Goal: Information Seeking & Learning: Learn about a topic

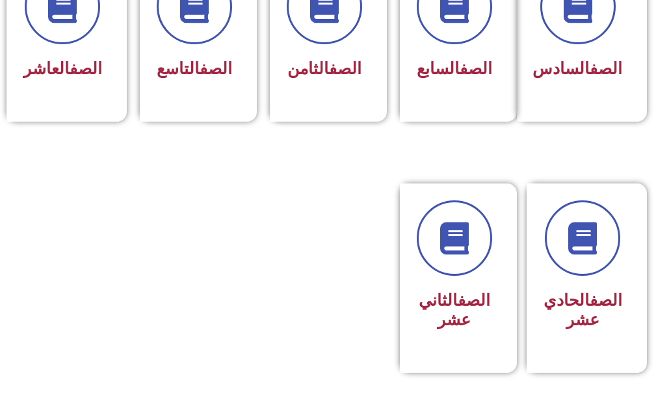
scroll to position [716, 0]
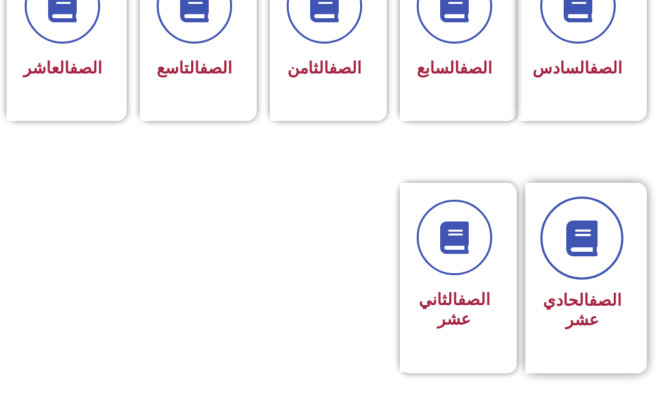
click at [606, 258] on link at bounding box center [582, 238] width 83 height 83
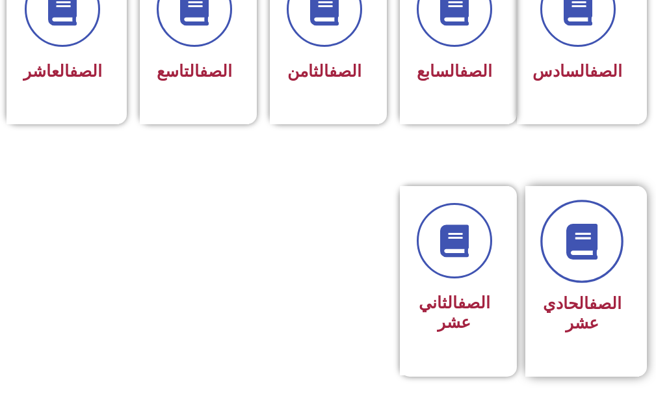
click at [580, 281] on link at bounding box center [582, 241] width 83 height 83
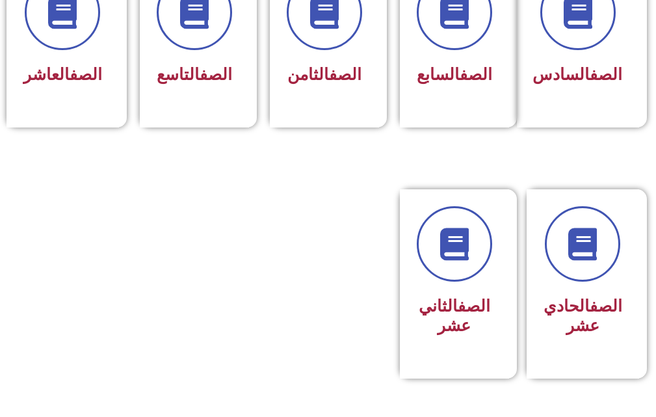
scroll to position [708, 0]
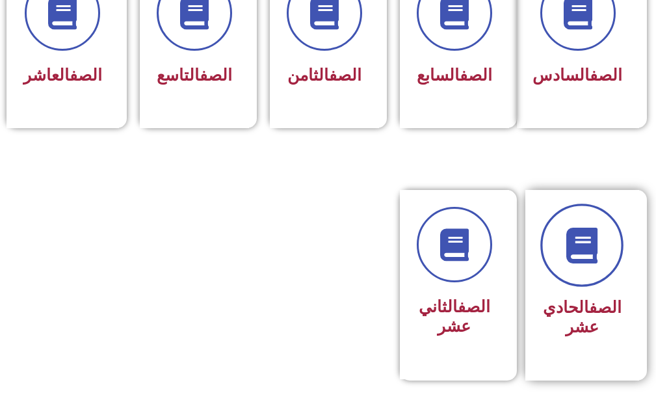
click at [607, 252] on link at bounding box center [582, 245] width 83 height 83
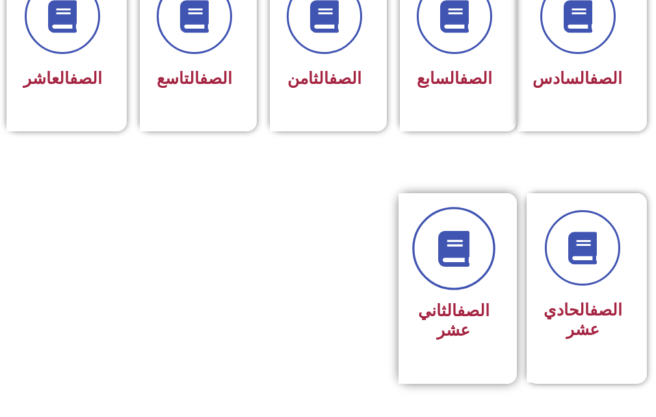
click at [445, 291] on link at bounding box center [453, 249] width 83 height 83
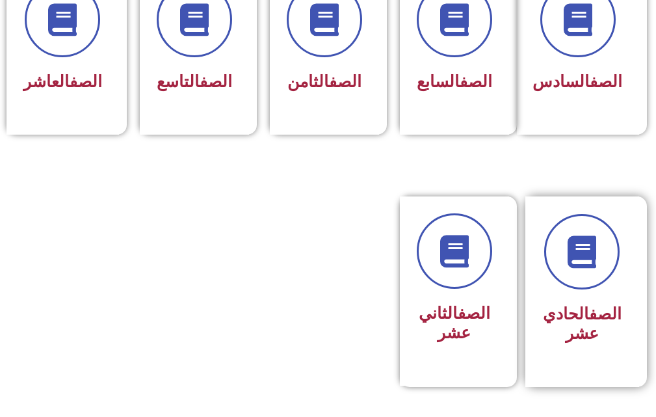
click at [617, 322] on div "الصف الحادي عشر" at bounding box center [582, 324] width 79 height 51
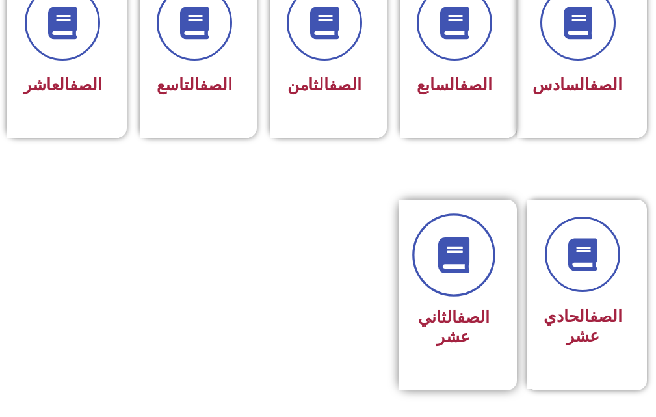
click at [438, 297] on link at bounding box center [453, 255] width 83 height 83
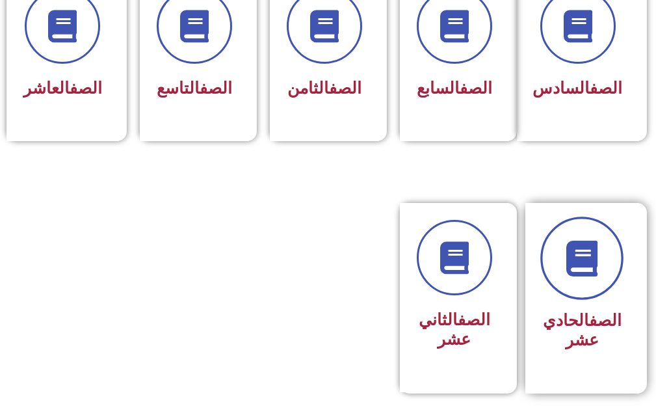
click at [591, 276] on icon at bounding box center [583, 259] width 36 height 36
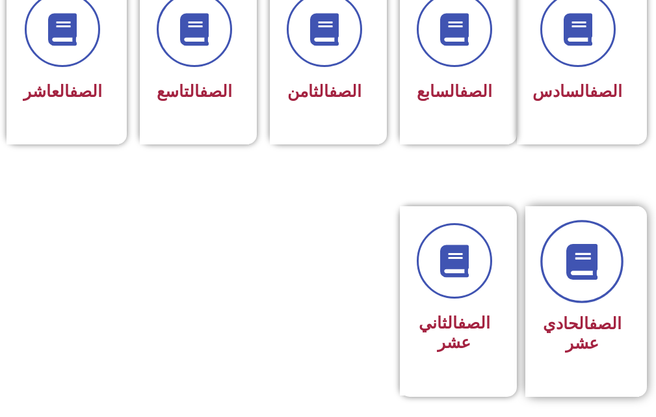
click at [604, 300] on link at bounding box center [582, 262] width 83 height 83
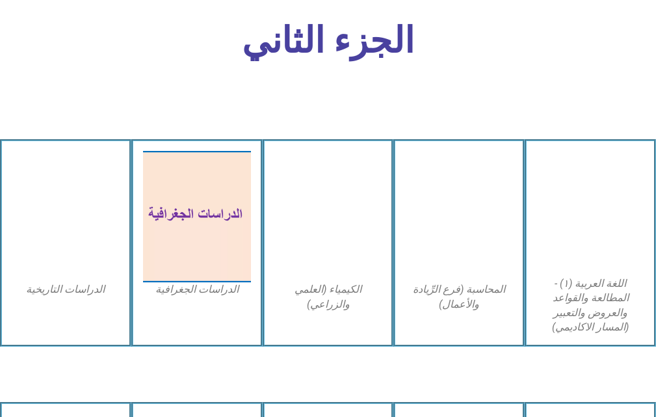
scroll to position [2407, 0]
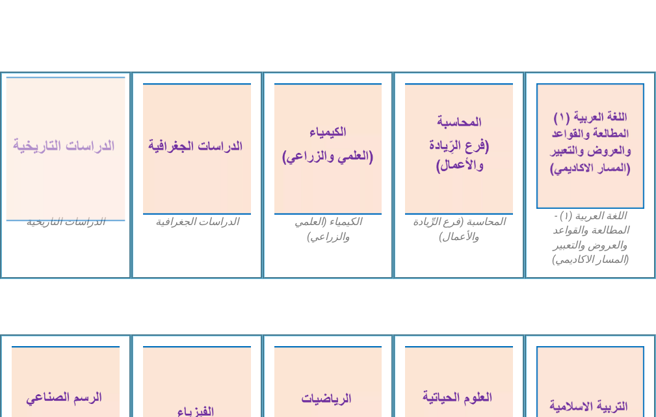
click at [64, 150] on img at bounding box center [66, 149] width 118 height 145
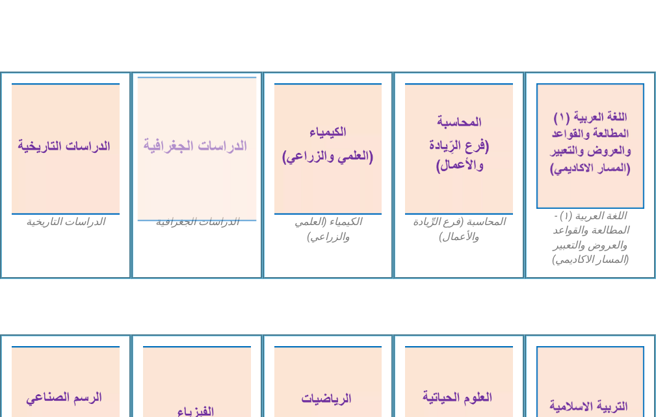
drag, startPoint x: 203, startPoint y: 120, endPoint x: 209, endPoint y: 105, distance: 16.9
click at [209, 105] on img at bounding box center [197, 149] width 118 height 145
click at [209, 103] on img at bounding box center [197, 149] width 118 height 145
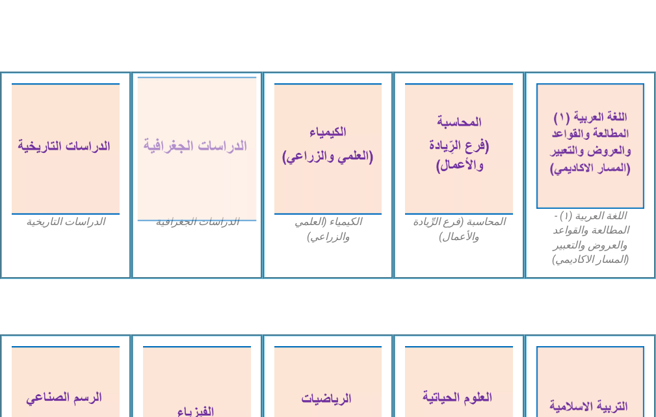
click at [209, 103] on img at bounding box center [197, 149] width 118 height 145
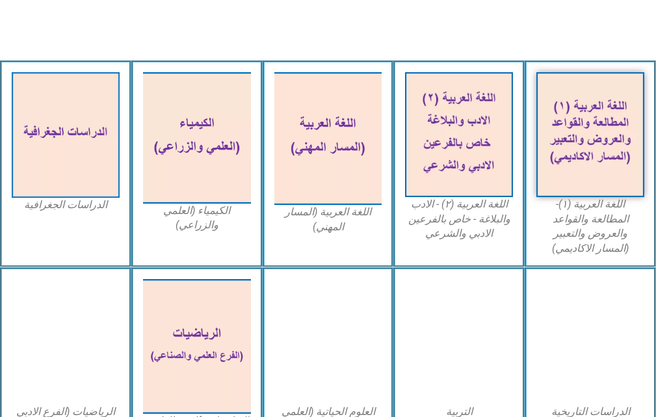
scroll to position [390, 0]
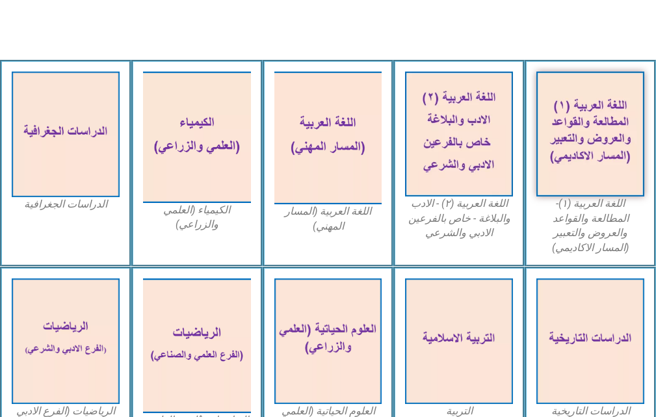
click at [438, 304] on img at bounding box center [459, 341] width 108 height 126
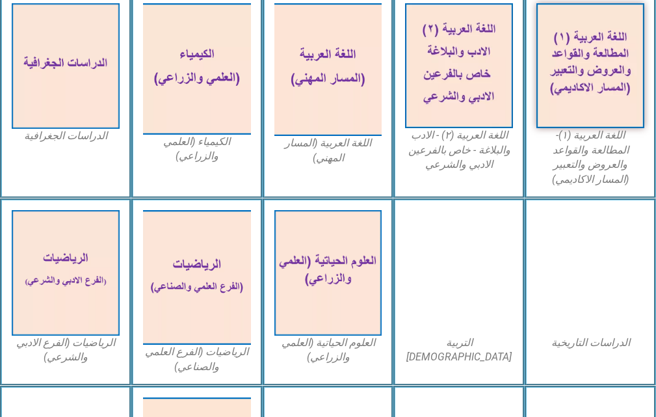
scroll to position [481, 0]
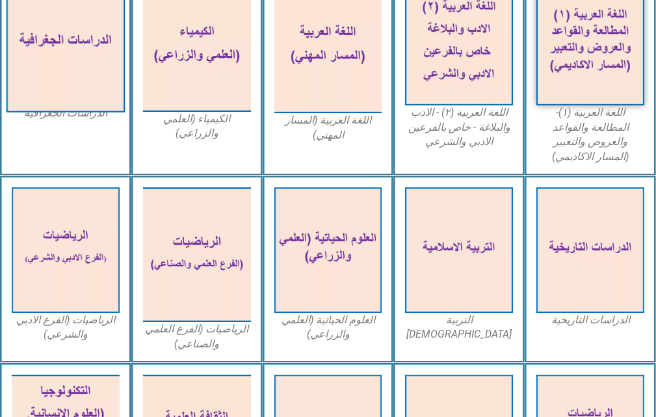
click at [57, 56] on img at bounding box center [66, 43] width 118 height 138
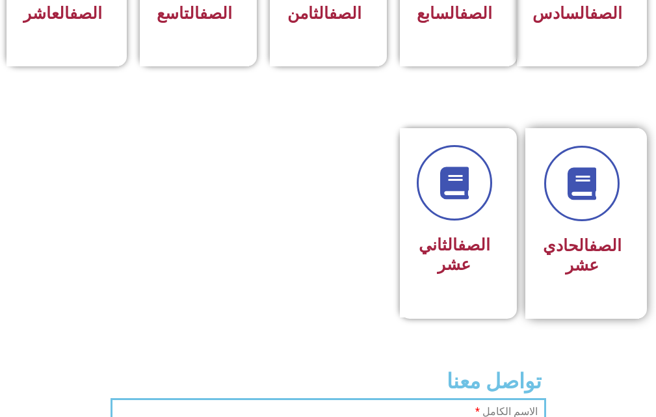
scroll to position [781, 0]
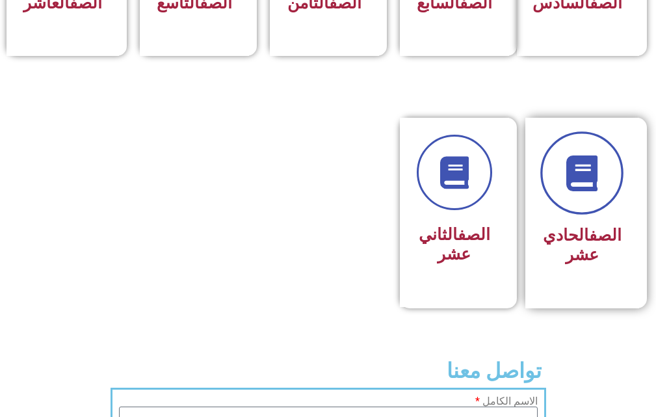
click at [600, 191] on icon at bounding box center [583, 173] width 36 height 36
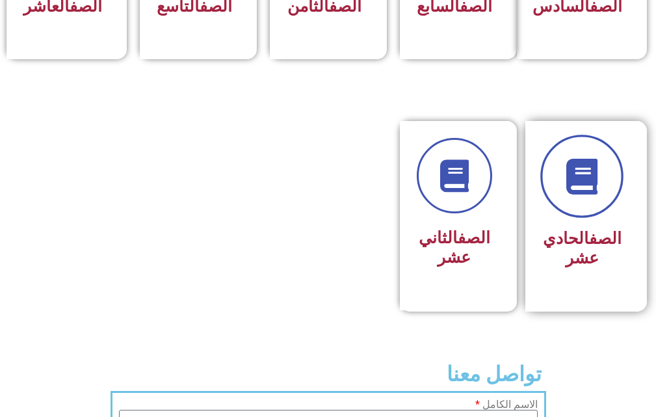
click at [603, 204] on link at bounding box center [582, 176] width 83 height 83
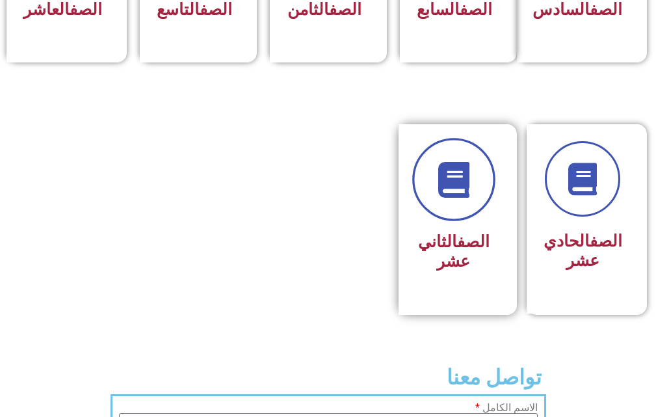
click at [478, 204] on link at bounding box center [453, 180] width 83 height 83
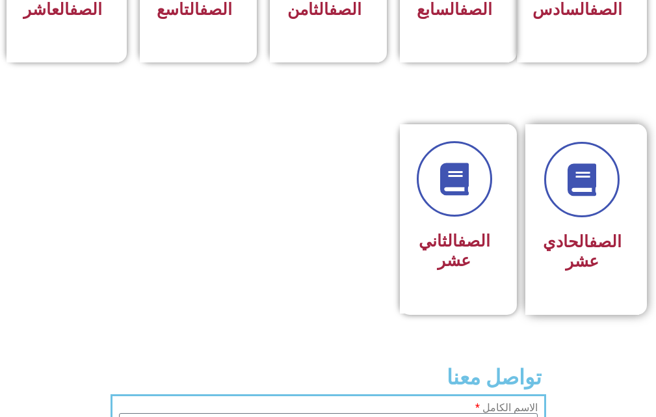
scroll to position [771, 0]
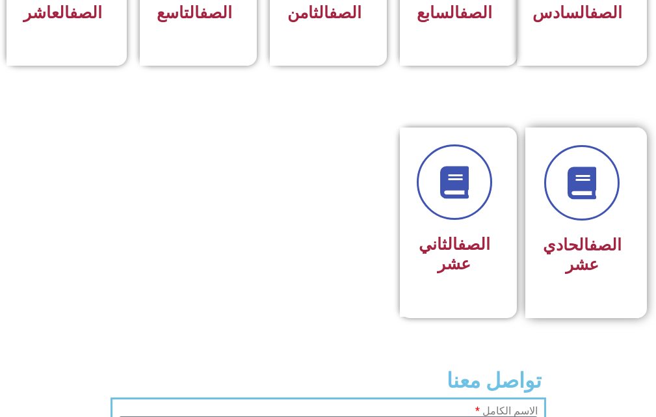
click at [619, 221] on div at bounding box center [582, 182] width 79 height 75
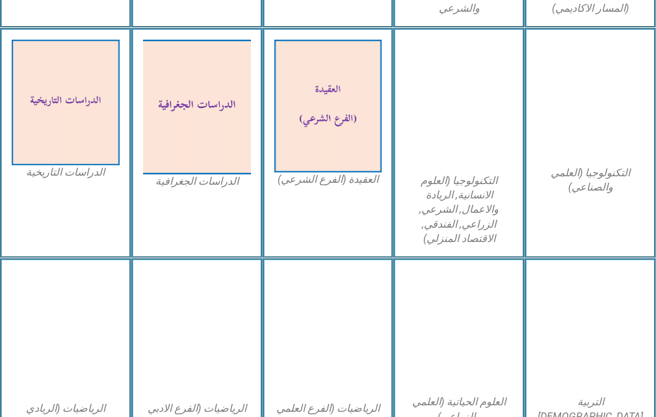
scroll to position [911, 0]
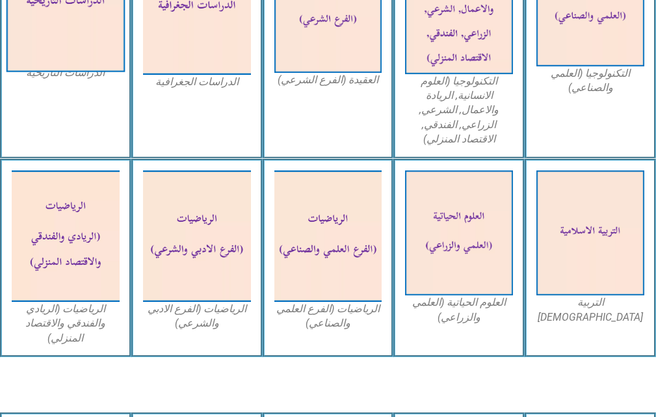
click at [40, 3] on img at bounding box center [66, 3] width 118 height 138
click at [42, 45] on img at bounding box center [66, 3] width 118 height 138
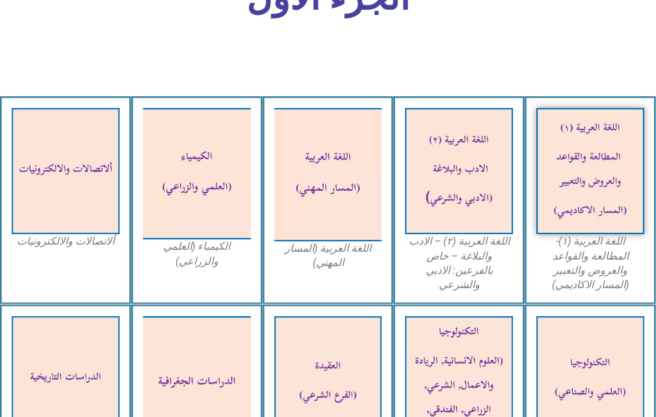
scroll to position [520, 0]
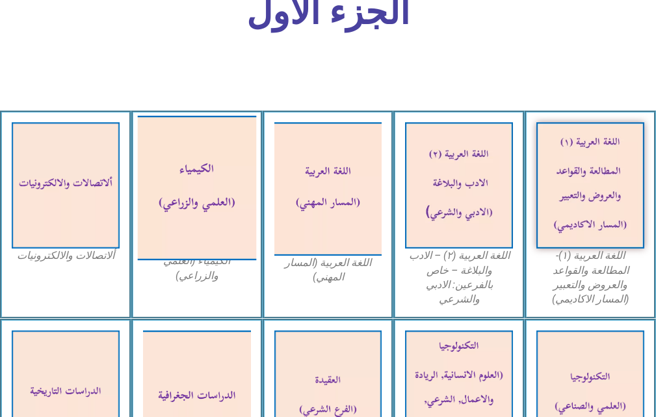
click at [193, 222] on img at bounding box center [197, 188] width 118 height 145
drag, startPoint x: 193, startPoint y: 222, endPoint x: 240, endPoint y: 193, distance: 55.8
click at [240, 193] on img at bounding box center [197, 188] width 118 height 145
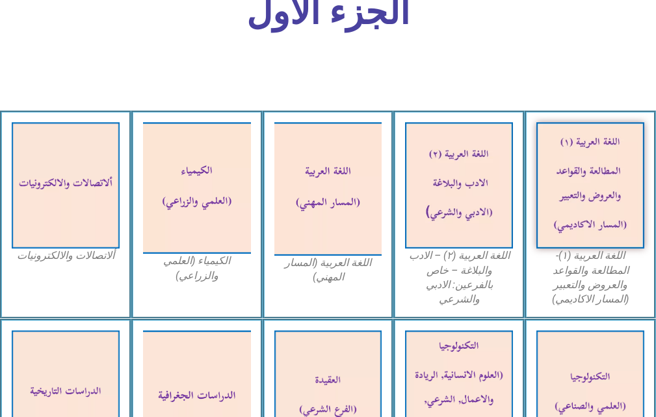
click at [202, 272] on figcaption "الكيمياء (العلمي والزراعي)" at bounding box center [197, 268] width 108 height 29
drag, startPoint x: 202, startPoint y: 272, endPoint x: 174, endPoint y: 273, distance: 28.0
click at [174, 273] on figcaption "الكيمياء (العلمي والزراعي)" at bounding box center [197, 268] width 108 height 29
click at [189, 256] on figcaption "الكيمياء (العلمي والزراعي)" at bounding box center [197, 268] width 108 height 29
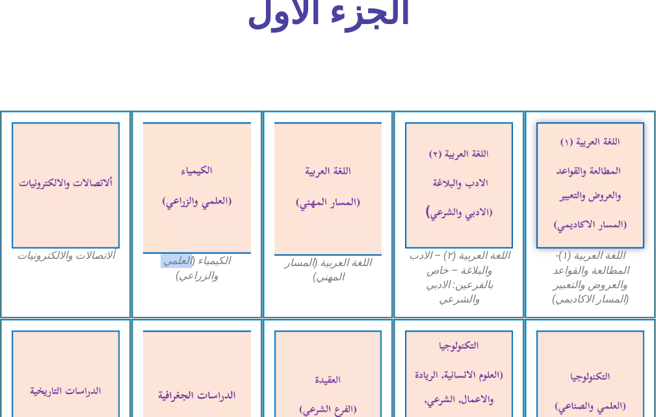
click at [189, 256] on figcaption "الكيمياء (العلمي والزراعي)" at bounding box center [197, 268] width 108 height 29
click at [202, 278] on figcaption "الكيمياء (العلمي والزراعي)" at bounding box center [197, 268] width 108 height 29
click at [201, 286] on div "الكيمياء (العلمي والزراعي)" at bounding box center [196, 215] width 131 height 208
click at [199, 269] on figcaption "الكيمياء (العلمي والزراعي)" at bounding box center [197, 268] width 108 height 29
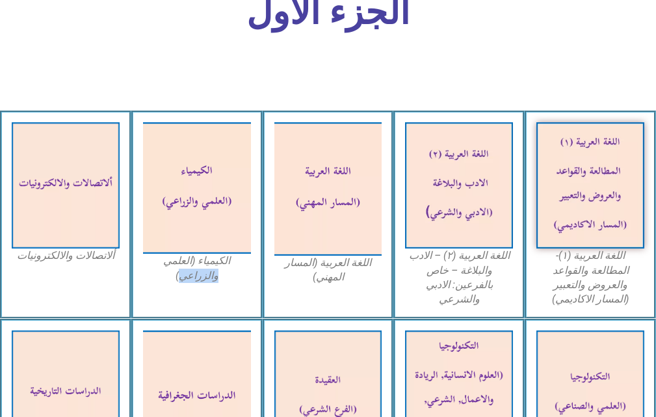
click at [199, 269] on figcaption "الكيمياء (العلمي والزراعي)" at bounding box center [197, 268] width 108 height 29
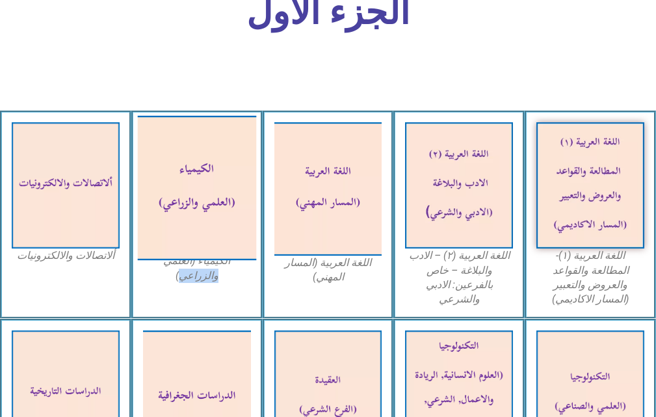
click at [200, 188] on img at bounding box center [197, 188] width 118 height 145
click at [212, 234] on img at bounding box center [197, 188] width 118 height 145
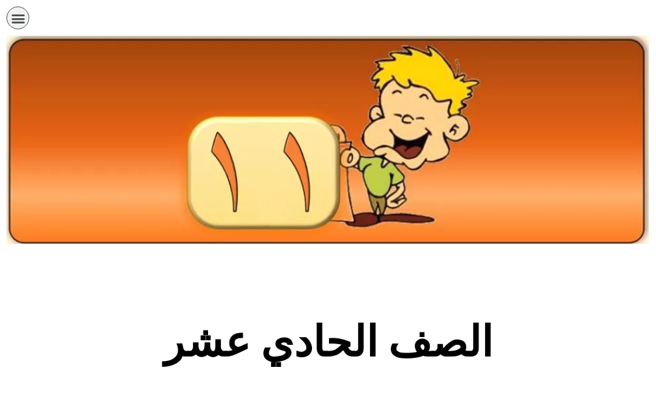
scroll to position [521, 0]
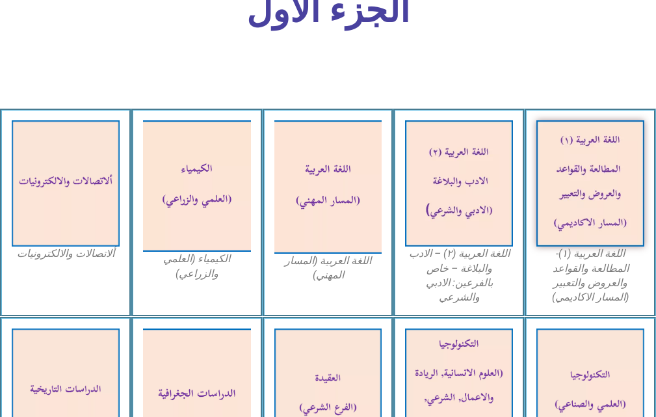
click at [189, 267] on figcaption "الكيمياء (العلمي والزراعي)" at bounding box center [197, 266] width 108 height 29
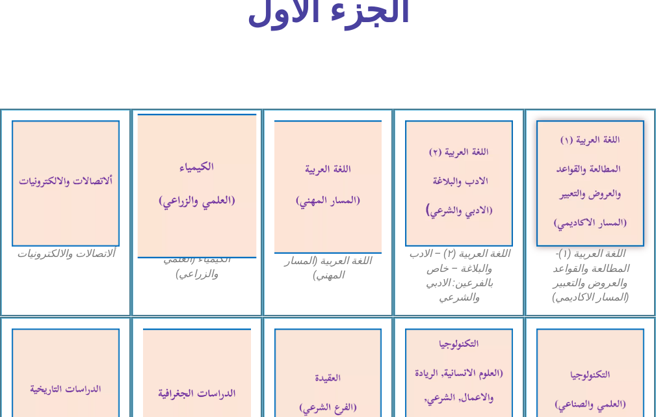
click at [219, 216] on img at bounding box center [197, 186] width 118 height 145
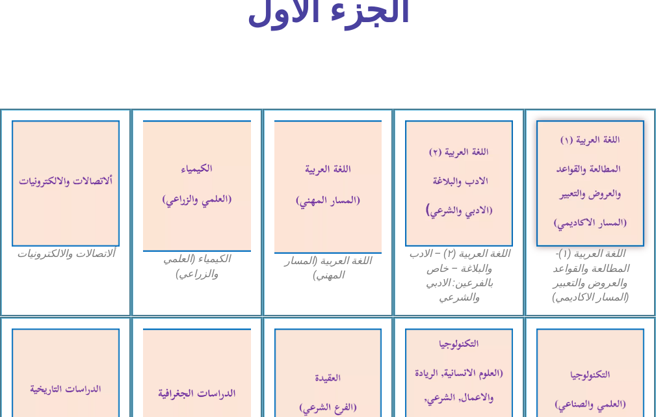
drag, startPoint x: 219, startPoint y: 216, endPoint x: 221, endPoint y: 280, distance: 63.8
click at [221, 280] on figcaption "الكيمياء (العلمي والزراعي)" at bounding box center [197, 266] width 108 height 29
drag, startPoint x: 221, startPoint y: 280, endPoint x: 198, endPoint y: 271, distance: 24.3
click at [198, 271] on figcaption "الكيمياء (العلمي والزراعي)" at bounding box center [197, 266] width 108 height 29
drag, startPoint x: 191, startPoint y: 263, endPoint x: 182, endPoint y: 277, distance: 16.8
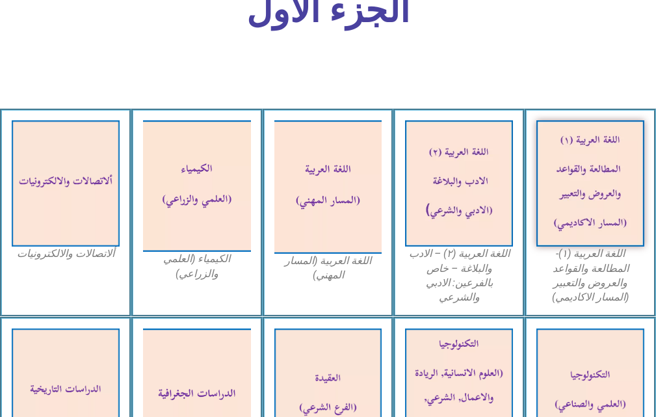
click at [182, 277] on figcaption "الكيمياء (العلمي والزراعي)" at bounding box center [197, 266] width 108 height 29
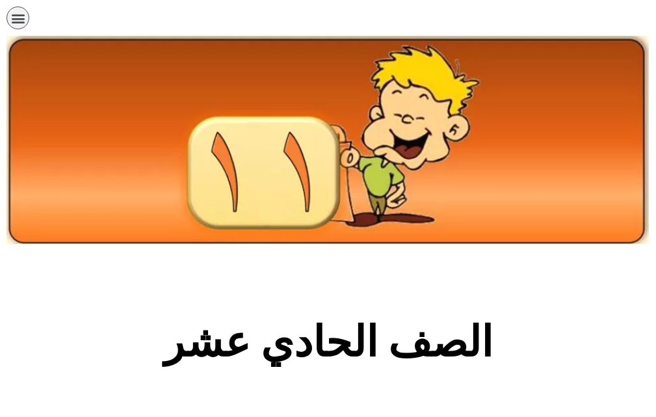
scroll to position [523, 0]
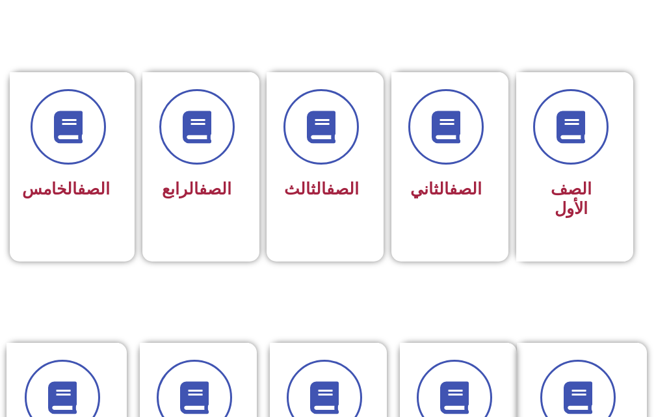
scroll to position [325, 0]
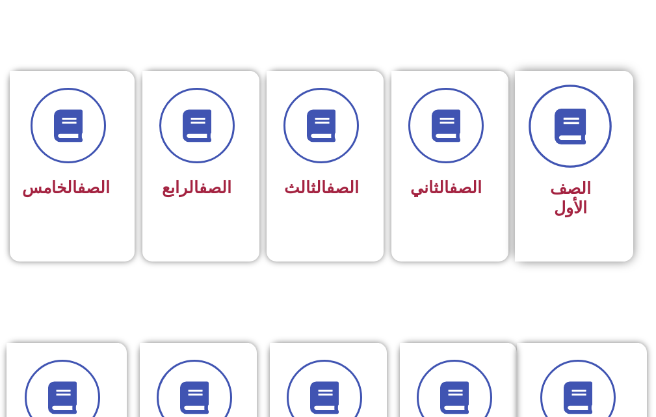
click at [565, 120] on icon at bounding box center [571, 127] width 36 height 36
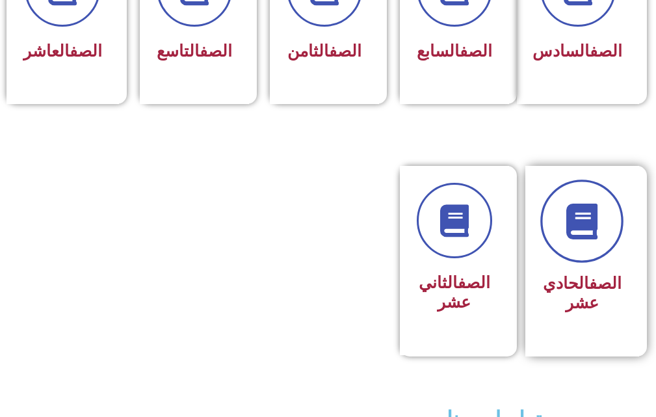
scroll to position [781, 0]
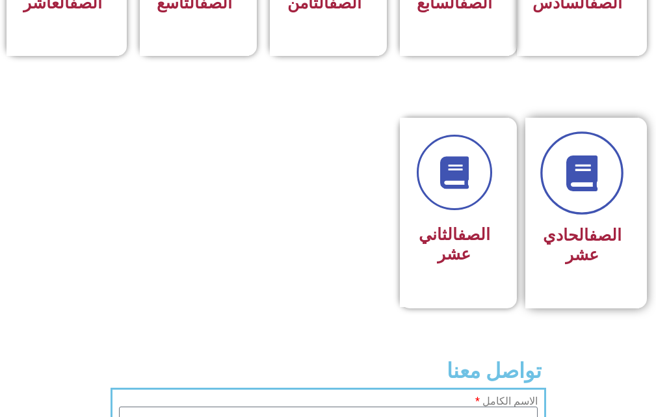
click at [598, 191] on icon at bounding box center [583, 173] width 36 height 36
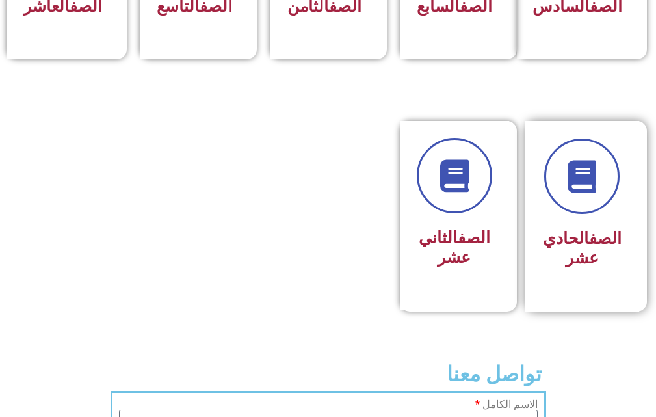
click at [598, 248] on link "الصف" at bounding box center [605, 238] width 33 height 19
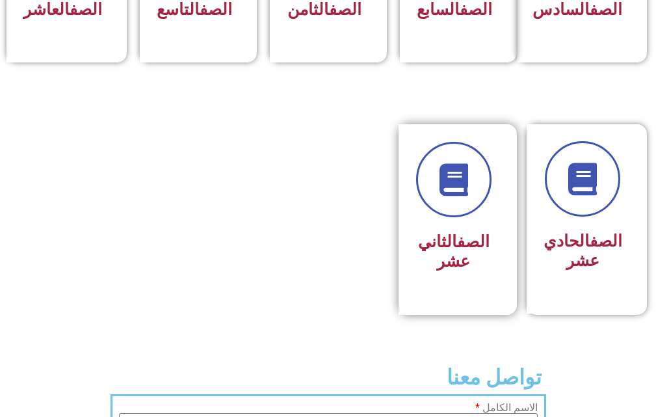
click at [486, 217] on div at bounding box center [453, 179] width 75 height 75
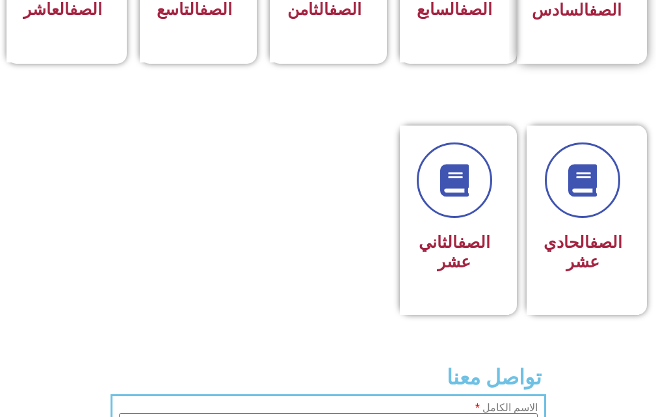
scroll to position [771, 0]
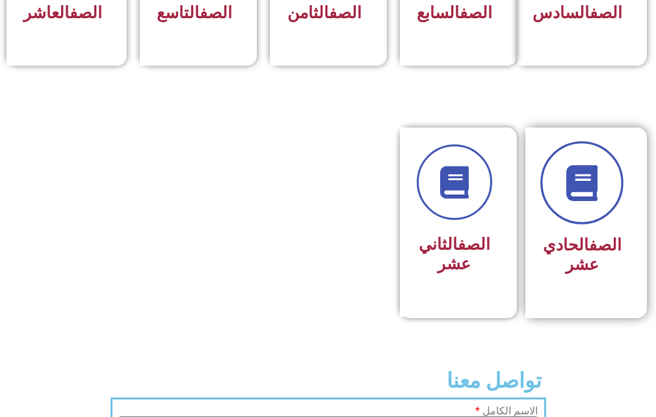
click at [584, 225] on link at bounding box center [582, 183] width 83 height 83
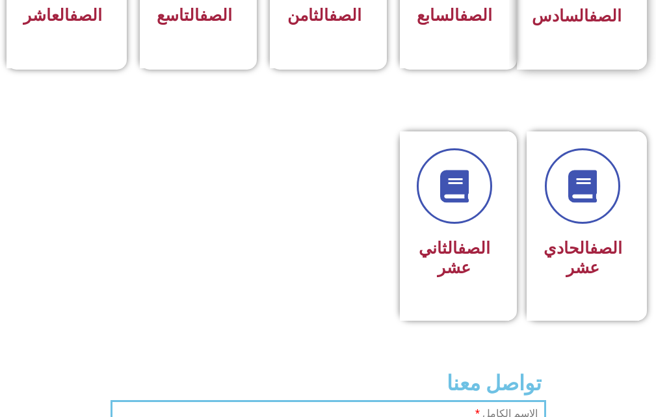
click at [590, 12] on link "الصف" at bounding box center [605, 16] width 33 height 19
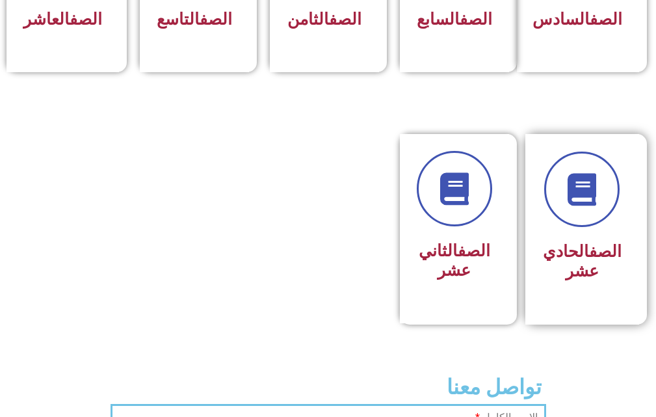
click at [604, 170] on div at bounding box center [582, 189] width 79 height 75
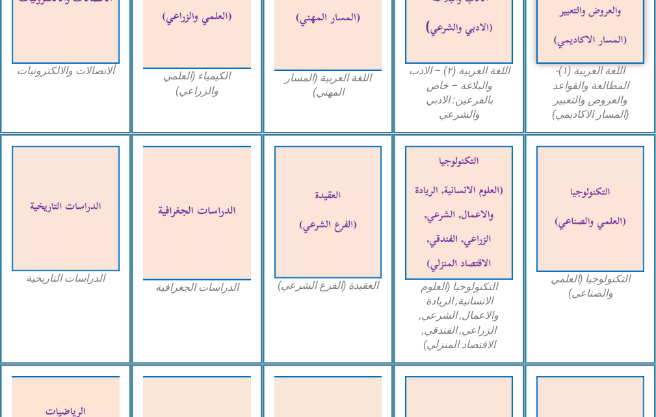
scroll to position [781, 0]
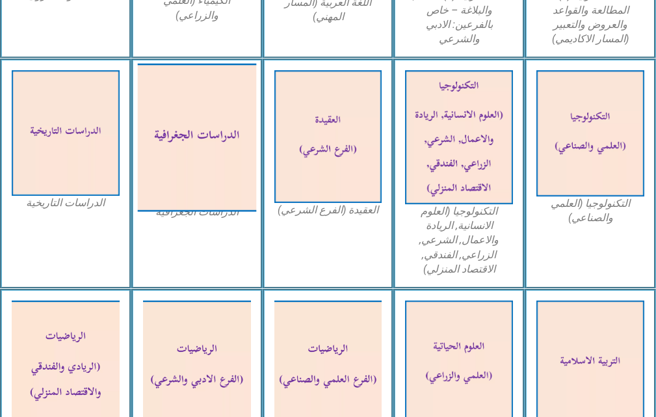
click at [189, 161] on img at bounding box center [197, 137] width 118 height 148
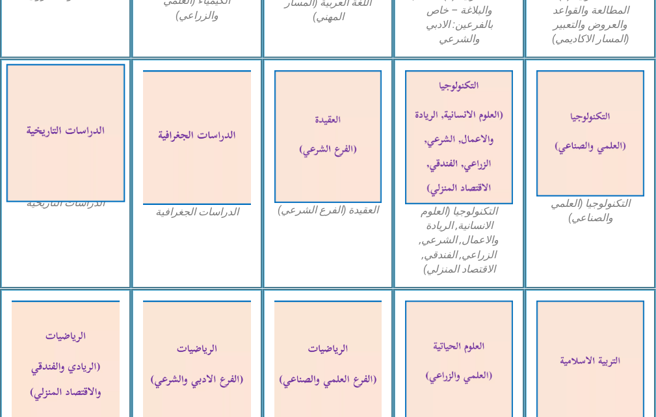
click at [59, 114] on img at bounding box center [66, 133] width 118 height 138
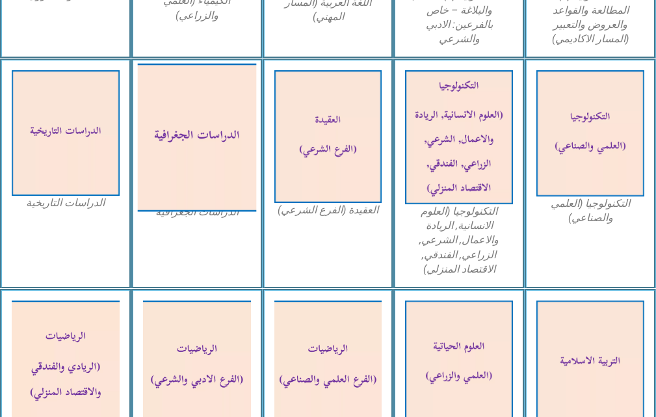
click at [212, 124] on img at bounding box center [197, 137] width 118 height 148
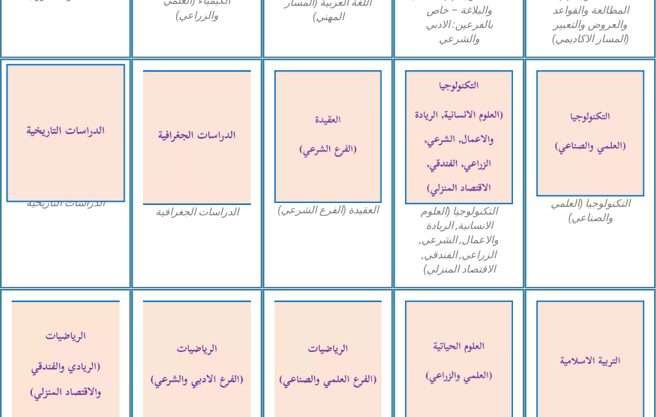
click at [29, 150] on img at bounding box center [66, 133] width 118 height 138
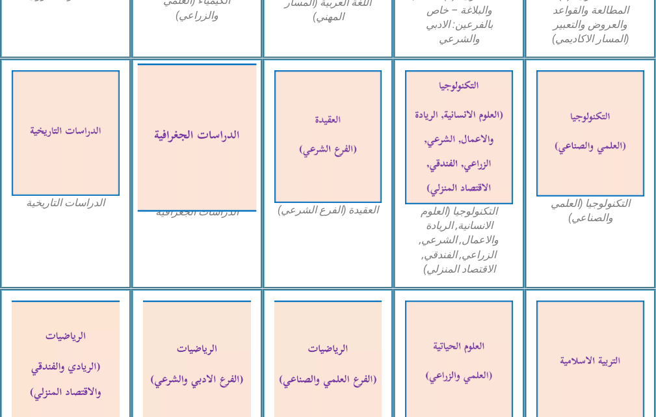
click at [208, 131] on img at bounding box center [197, 137] width 118 height 148
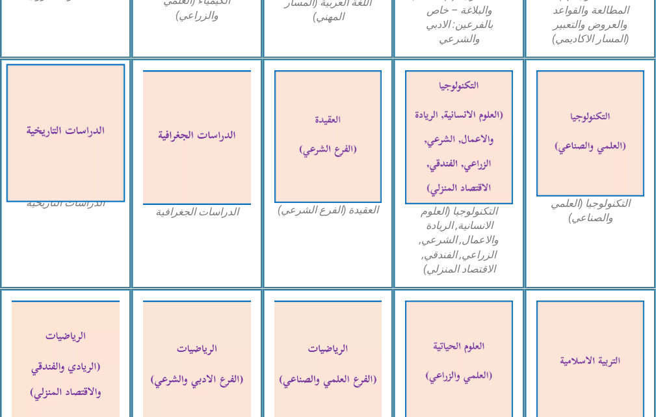
click at [31, 142] on img at bounding box center [66, 133] width 118 height 138
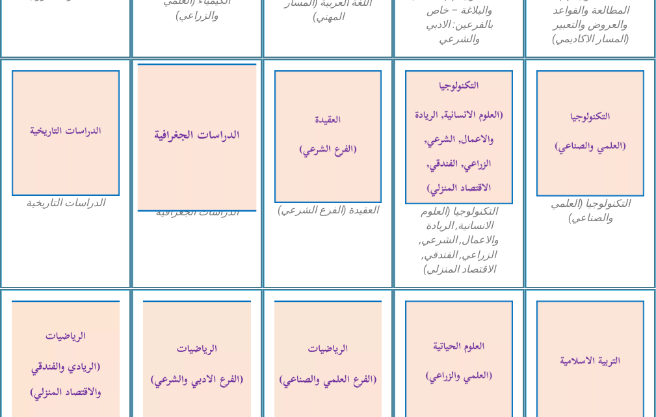
click at [215, 137] on img at bounding box center [197, 137] width 118 height 148
click at [183, 137] on img at bounding box center [197, 137] width 118 height 148
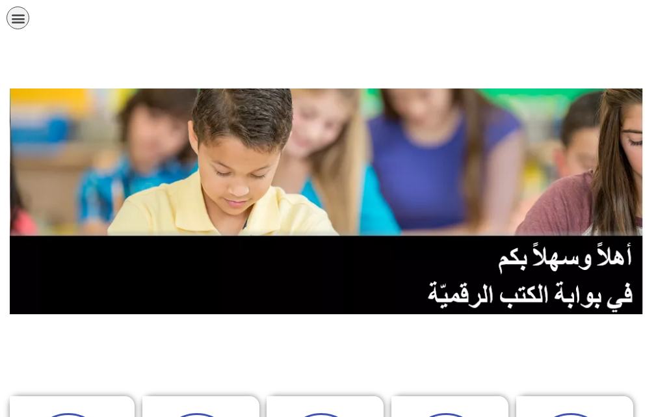
click at [31, 15] on div "الصفحة الرئيسية الصف الأول الصف الثاني الصف الثالث الصف الرابع الصف الخامس الصف…" at bounding box center [283, 21] width 553 height 29
click at [12, 20] on icon "כפתור פתיחת תפריט" at bounding box center [18, 18] width 14 height 14
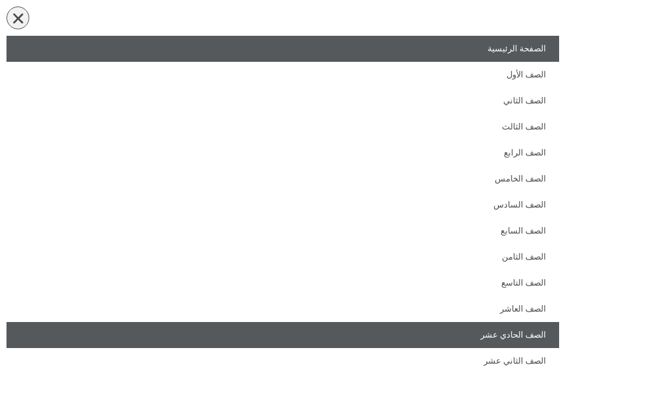
click at [521, 335] on link "الصف الحادي عشر" at bounding box center [283, 335] width 553 height 26
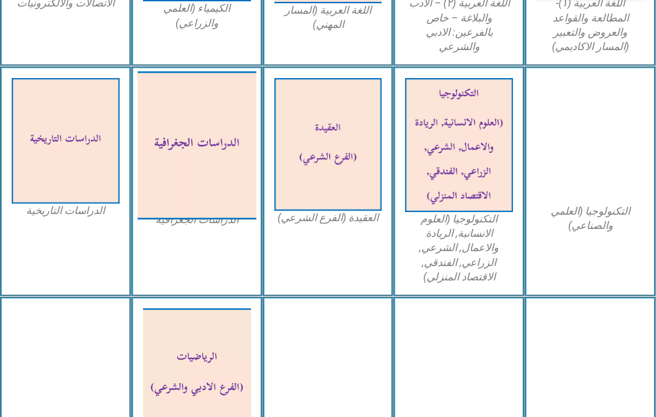
scroll to position [781, 0]
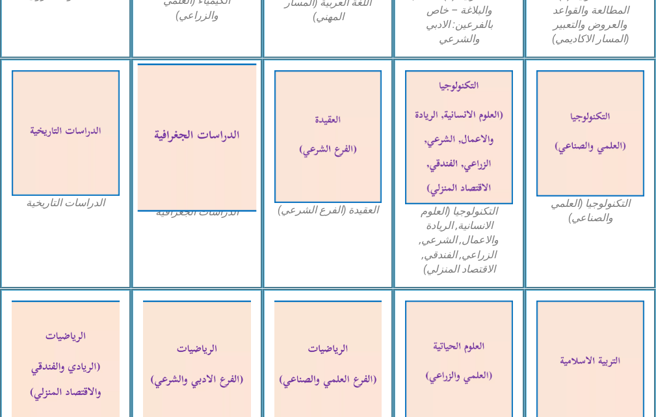
click at [174, 141] on img at bounding box center [197, 137] width 118 height 148
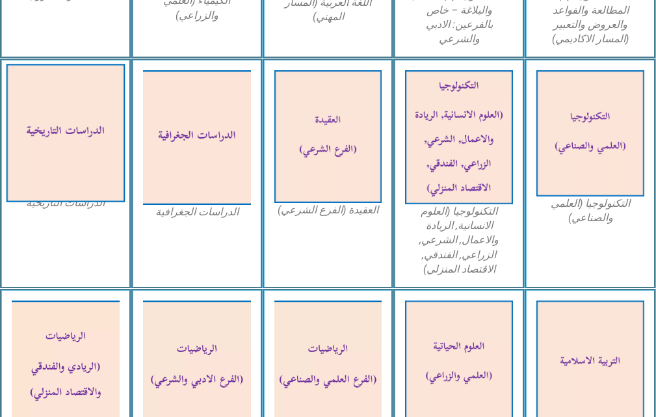
click at [43, 131] on img at bounding box center [66, 133] width 118 height 138
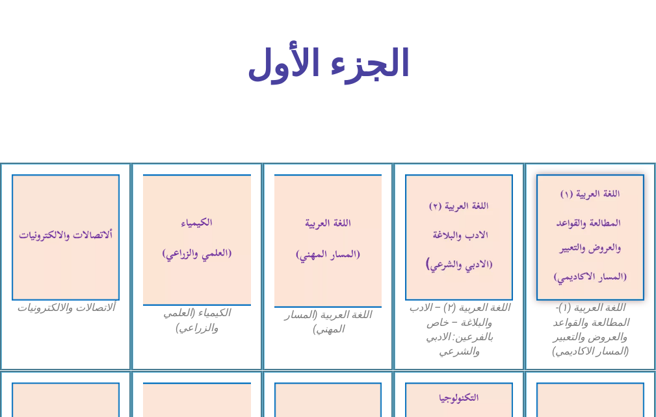
scroll to position [455, 0]
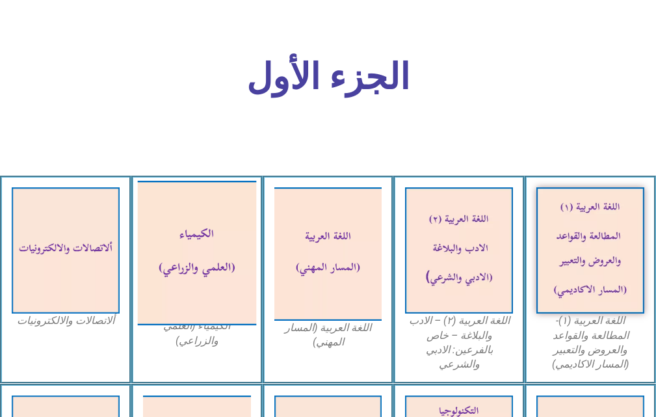
click at [189, 243] on img at bounding box center [197, 253] width 118 height 145
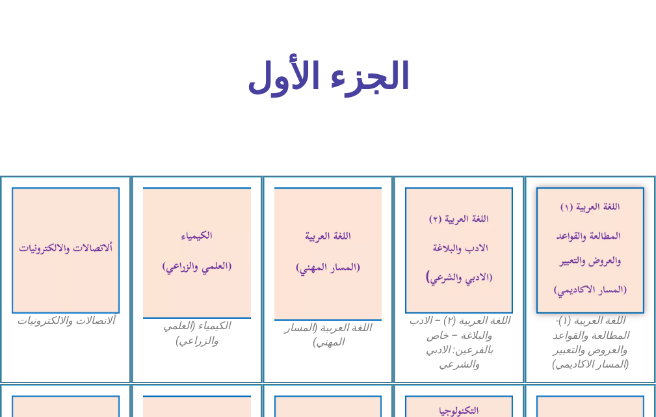
click at [205, 343] on figcaption "الكيمياء (العلمي والزراعي)" at bounding box center [197, 333] width 108 height 29
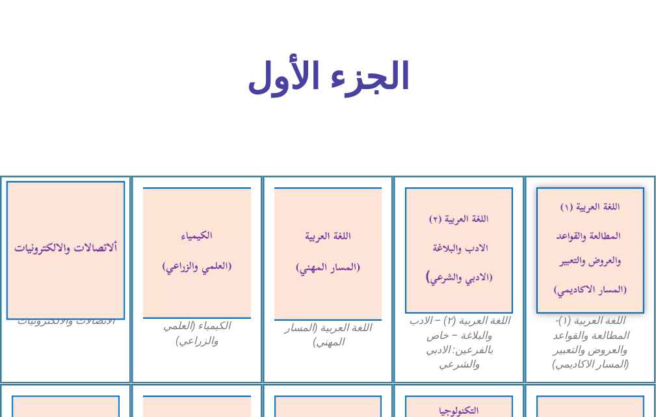
click at [82, 278] on img at bounding box center [66, 250] width 118 height 139
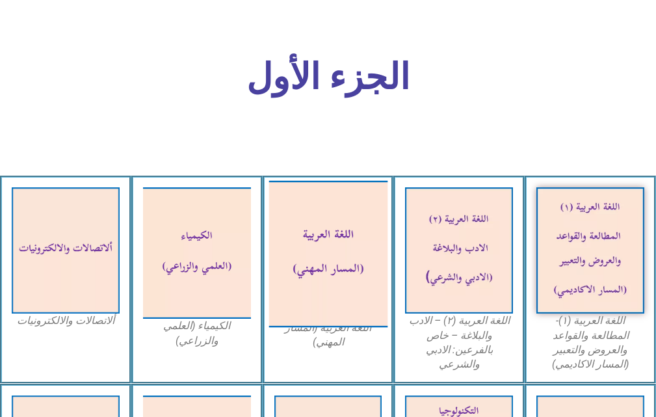
click at [305, 238] on img at bounding box center [328, 254] width 118 height 146
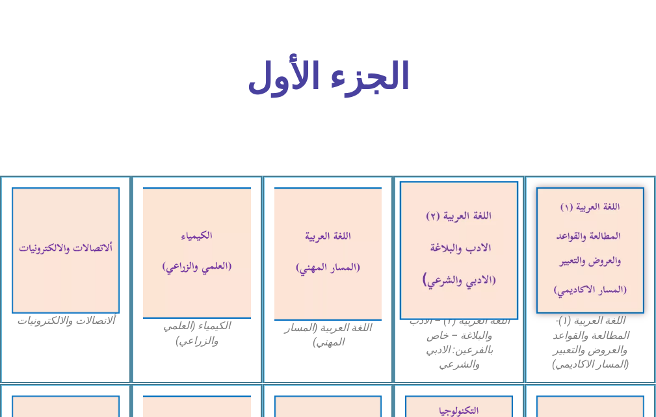
click at [495, 207] on img at bounding box center [459, 250] width 118 height 139
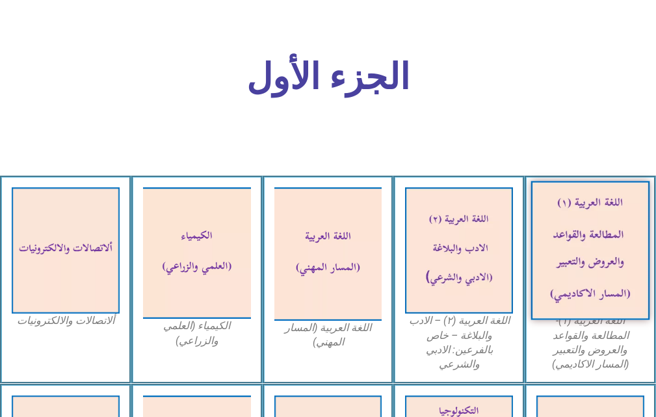
click img
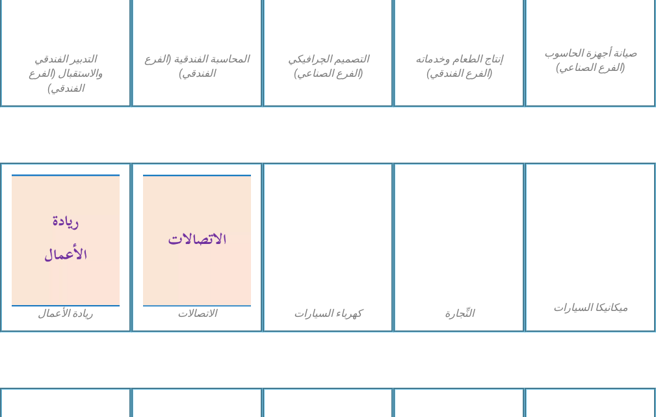
scroll to position [1887, 0]
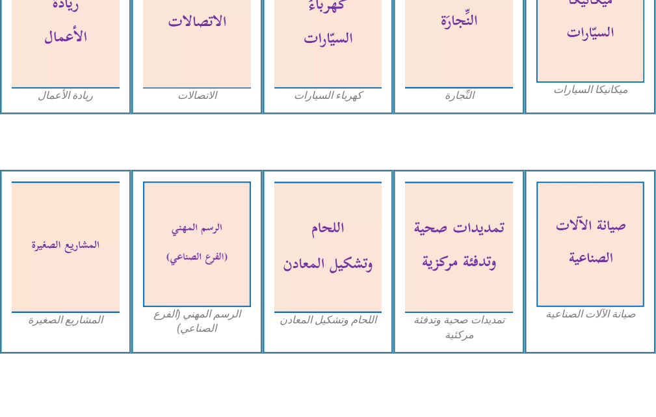
click div "اللحام وتشكيل المعادن"
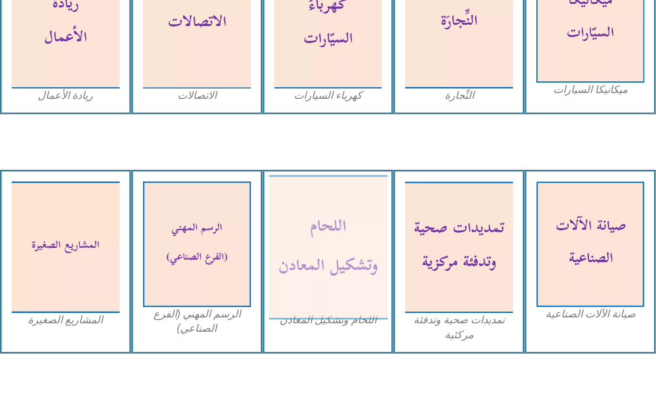
click img
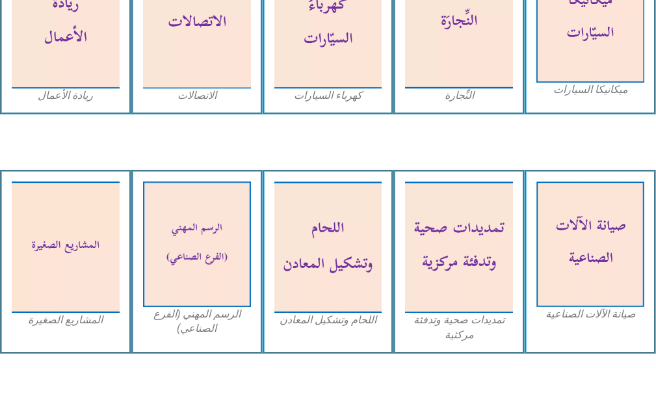
drag, startPoint x: 343, startPoint y: 339, endPoint x: 336, endPoint y: 336, distance: 7.3
click div "اللحام وتشكيل المعادن"
